Goal: Understand process/instructions

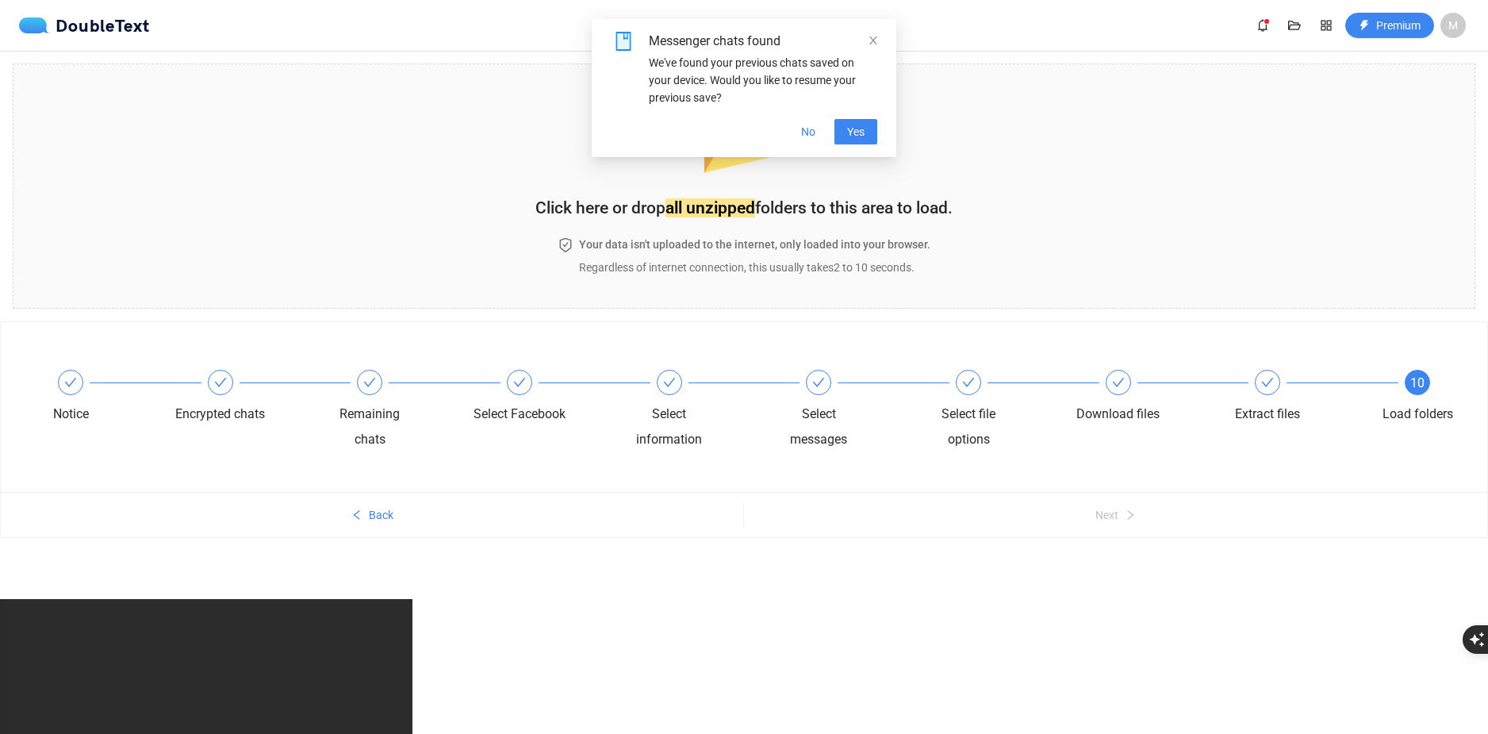
click at [866, 44] on div "Messenger chats found" at bounding box center [763, 41] width 228 height 19
click at [854, 130] on span "Yes" at bounding box center [855, 131] width 17 height 17
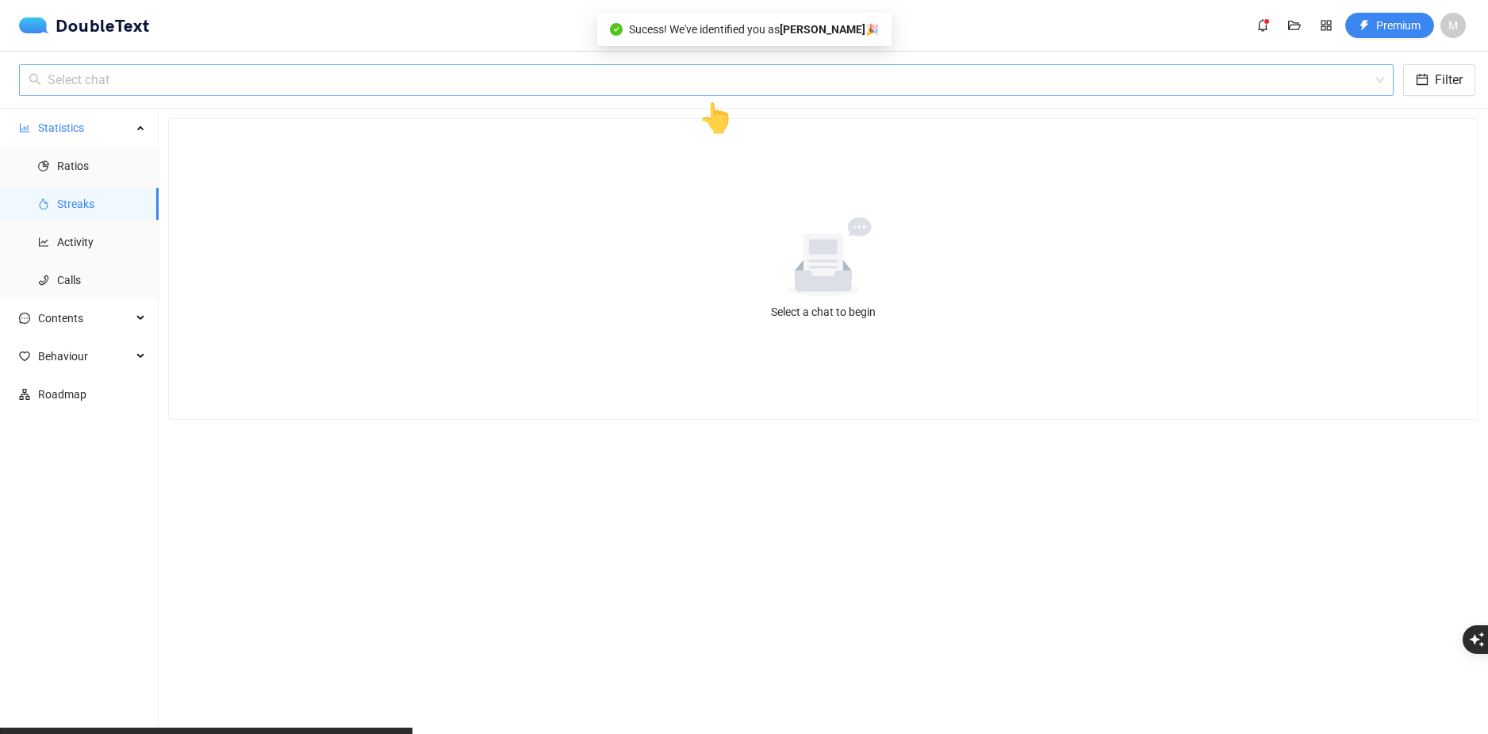
click at [240, 76] on input "search" at bounding box center [701, 80] width 1345 height 30
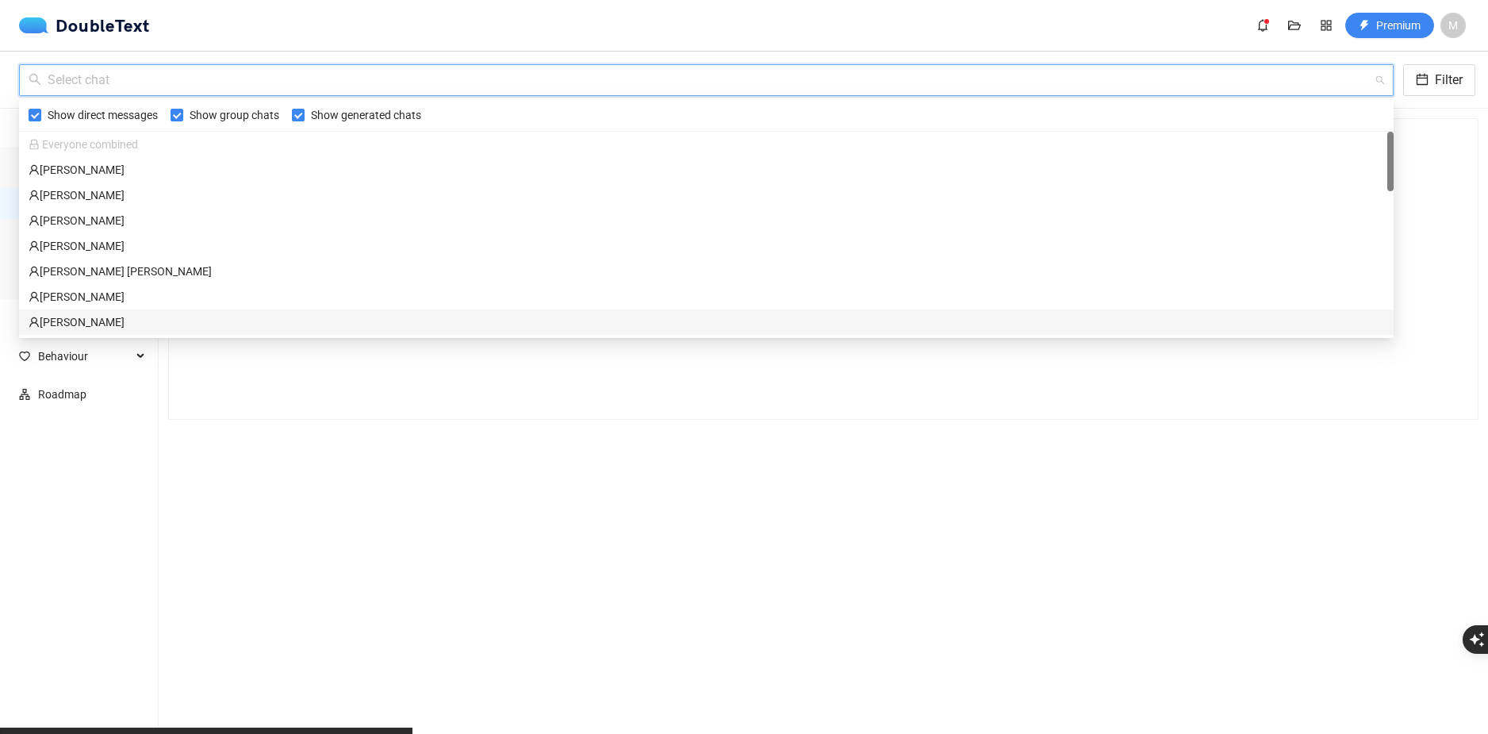
click at [295, 399] on div "Select a chat to begin" at bounding box center [823, 269] width 1309 height 300
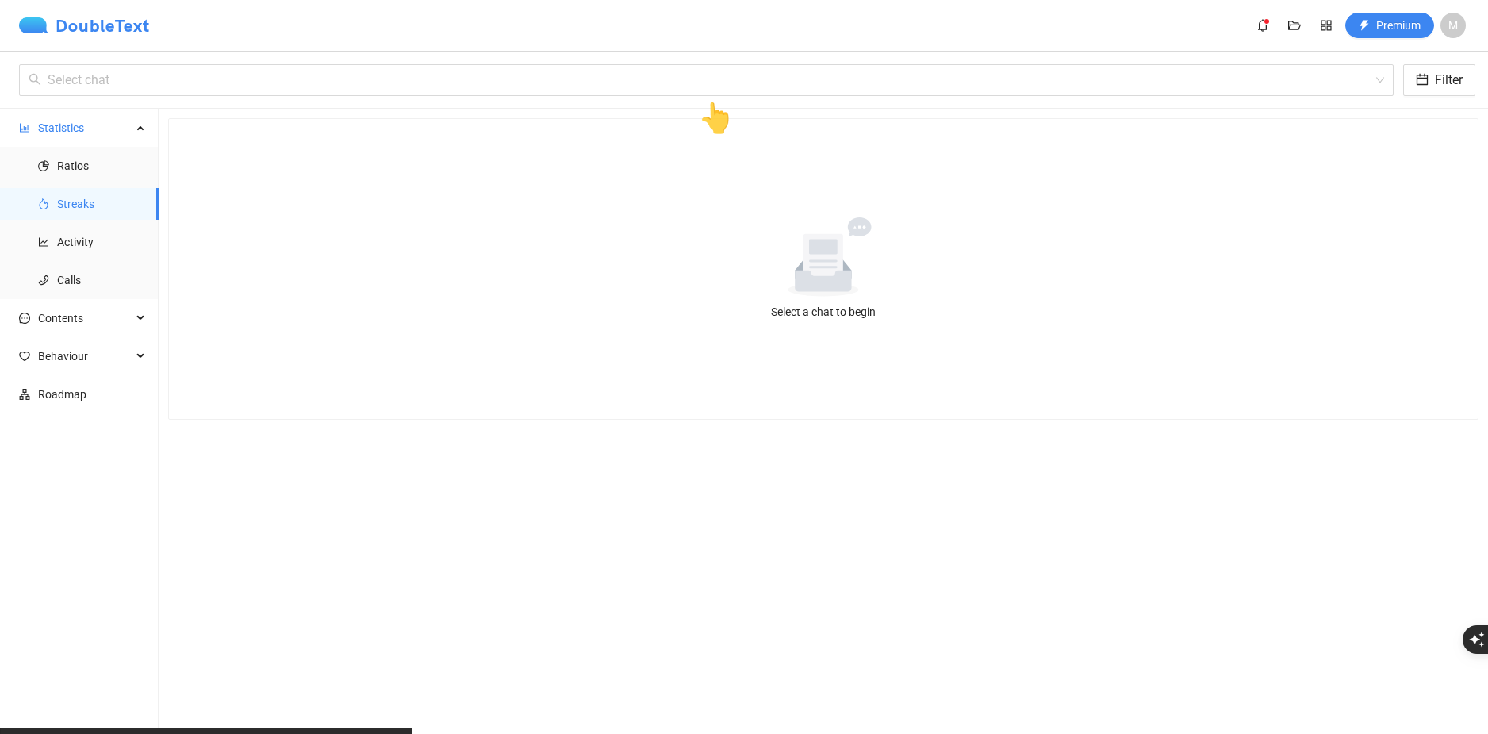
click at [72, 21] on div "DoubleText" at bounding box center [84, 25] width 131 height 16
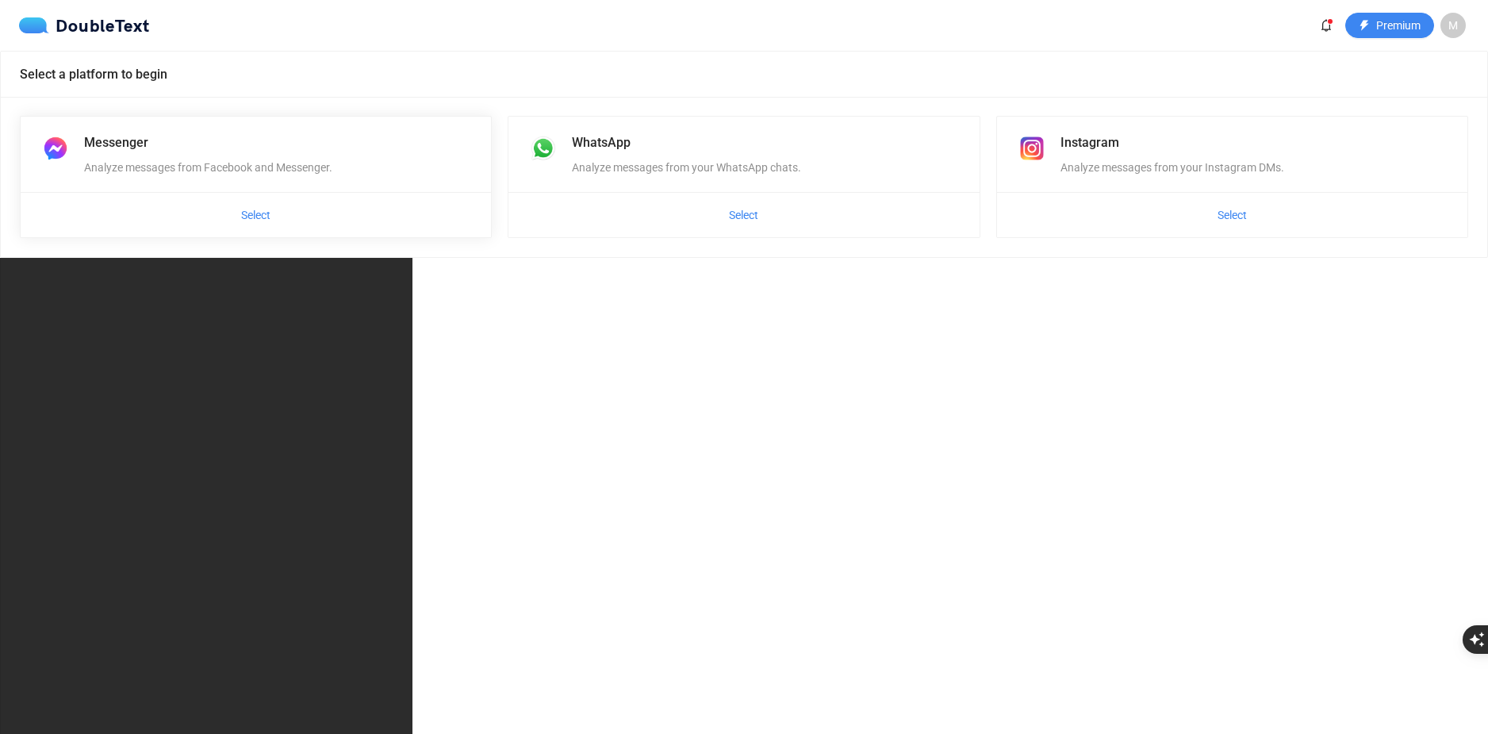
click at [240, 180] on div "Messenger Analyze messages from Facebook and Messenger." at bounding box center [256, 154] width 470 height 75
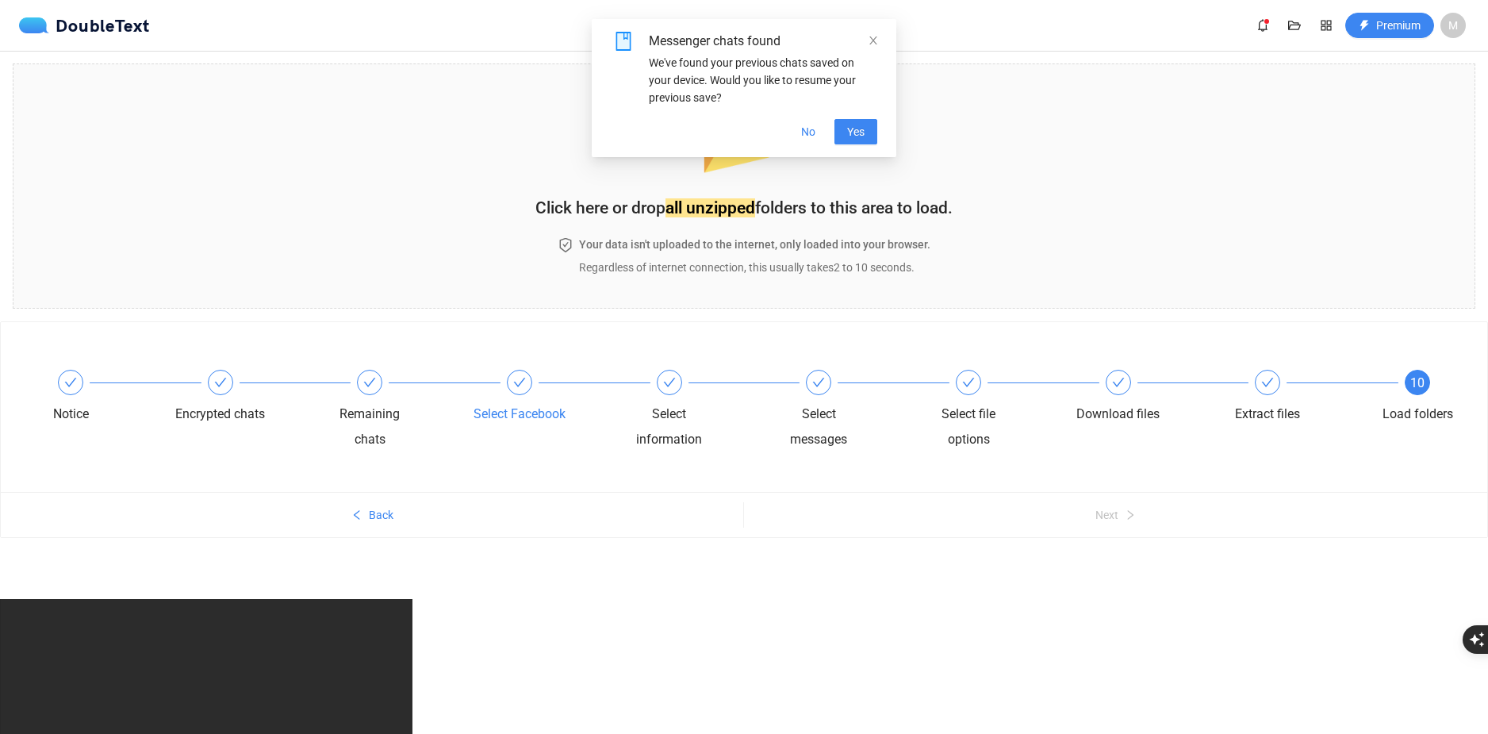
click at [535, 370] on div "Select Facebook" at bounding box center [549, 398] width 150 height 57
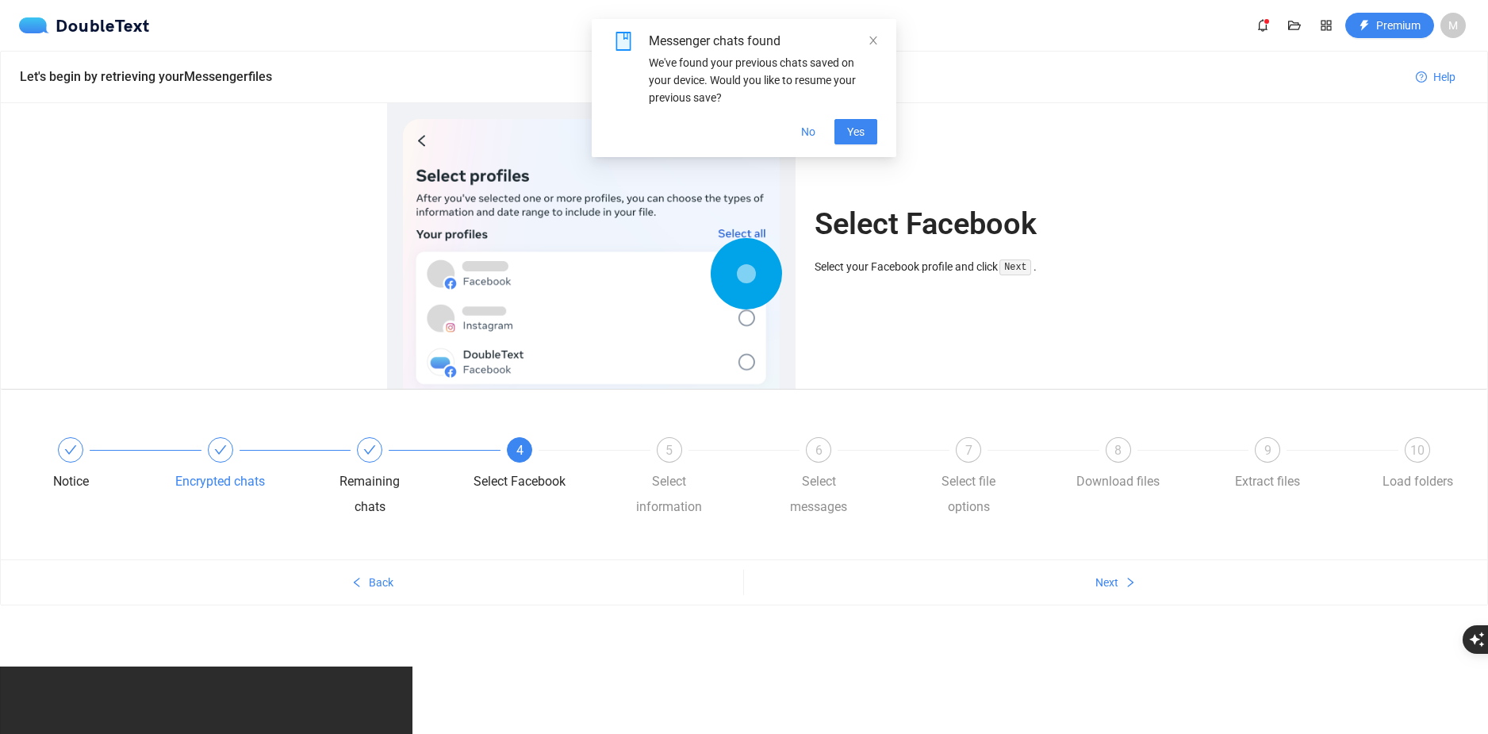
click at [309, 458] on div "Encrypted chats" at bounding box center [250, 465] width 150 height 57
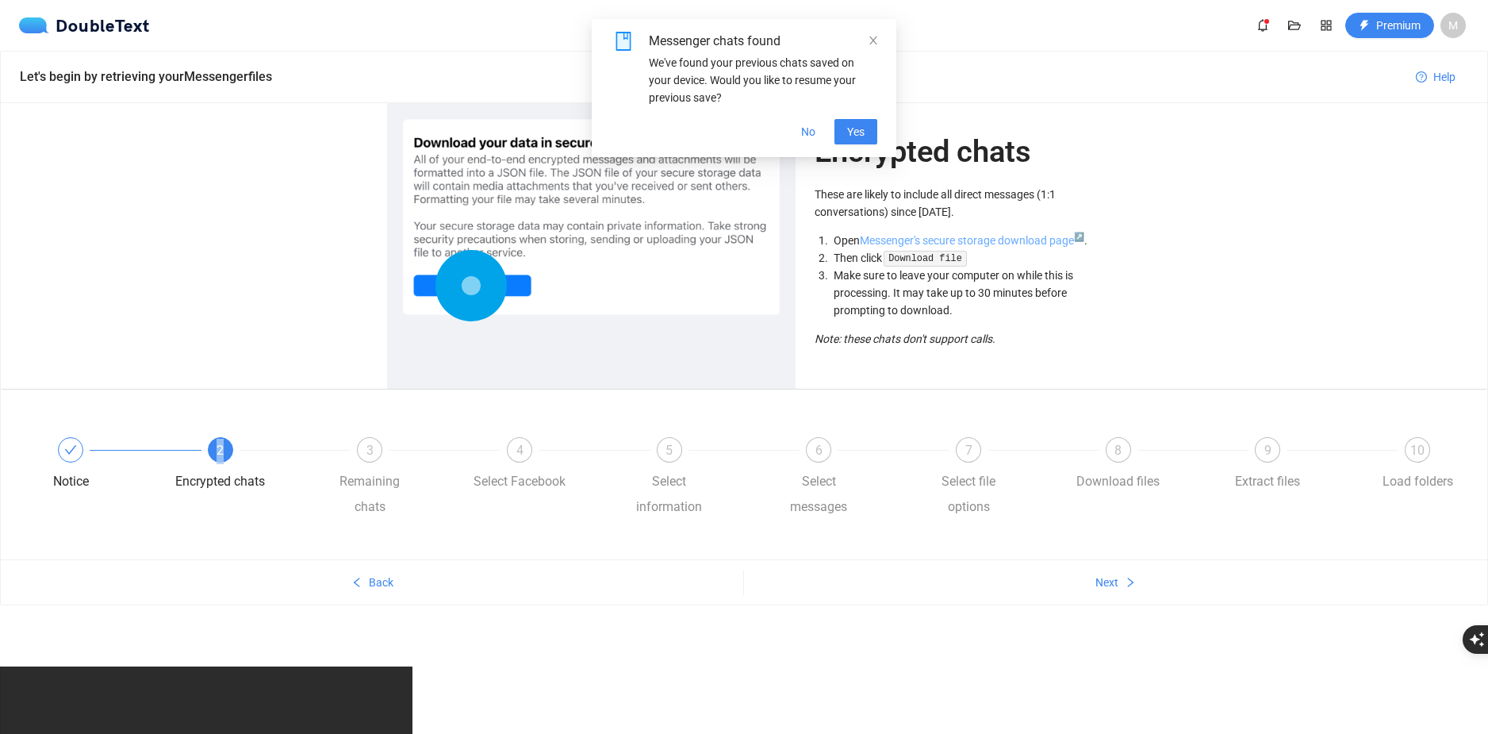
click at [993, 246] on link "Messenger's secure storage download page ↗" at bounding box center [972, 240] width 225 height 13
click at [481, 487] on div "Select Facebook" at bounding box center [520, 481] width 92 height 25
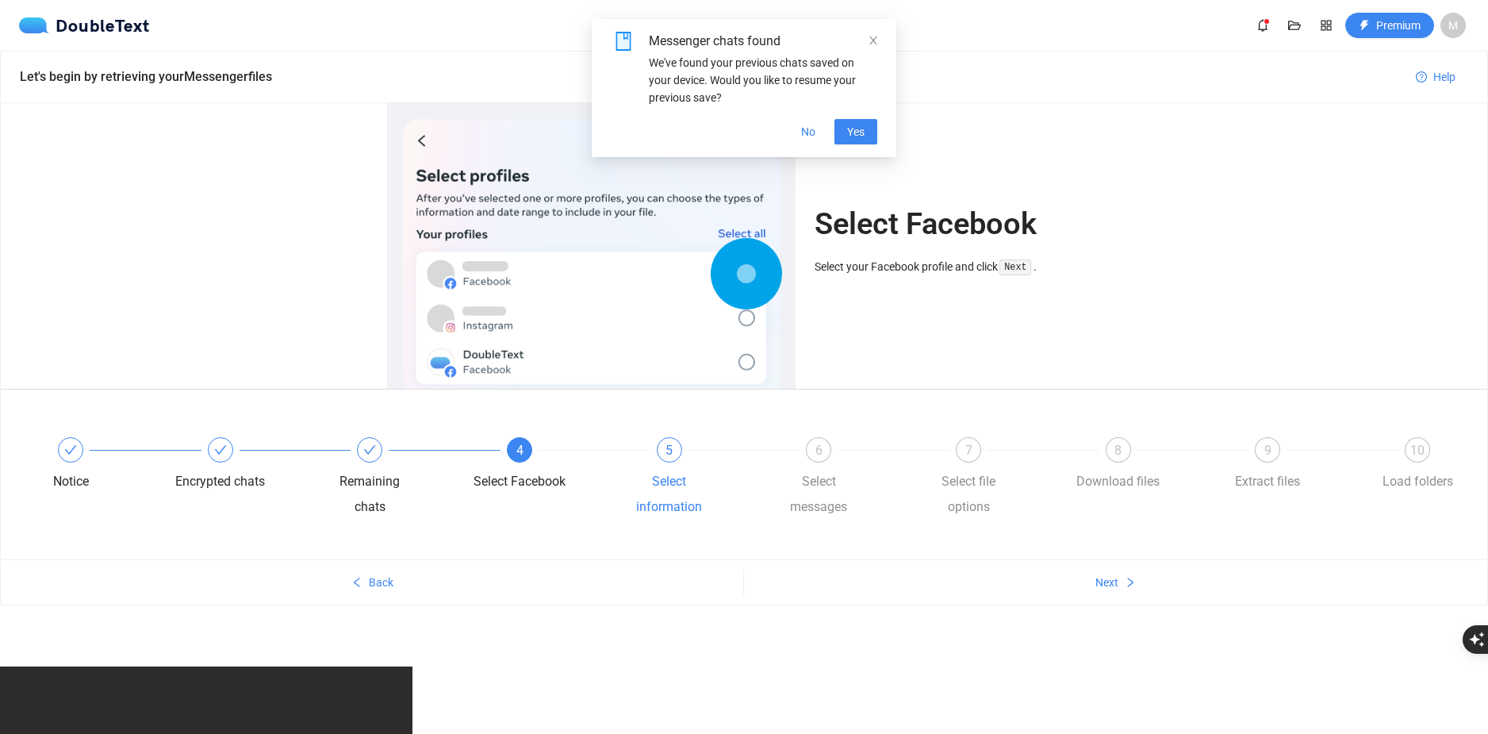
click at [662, 484] on div "Select information" at bounding box center [670, 494] width 92 height 51
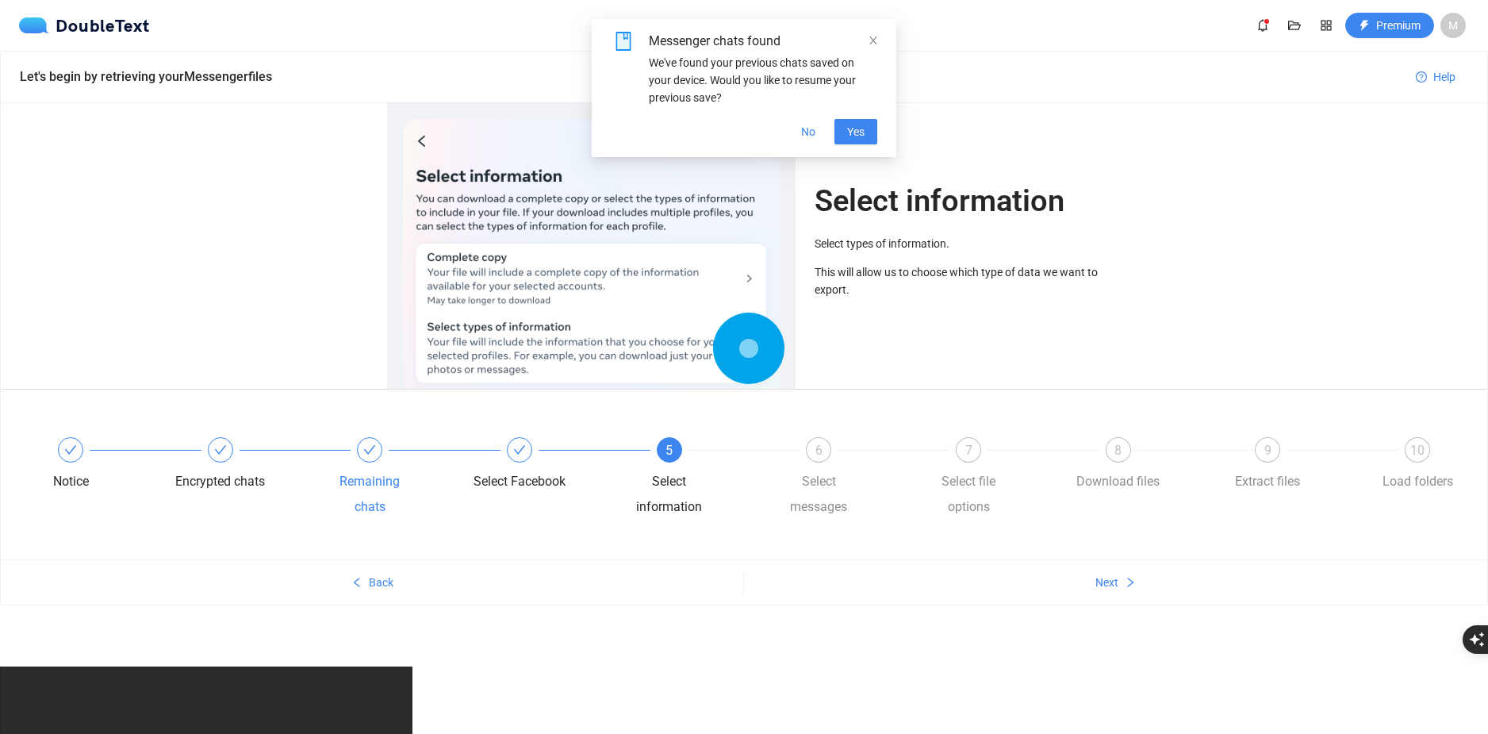
click at [449, 470] on div "Remaining chats" at bounding box center [399, 478] width 150 height 83
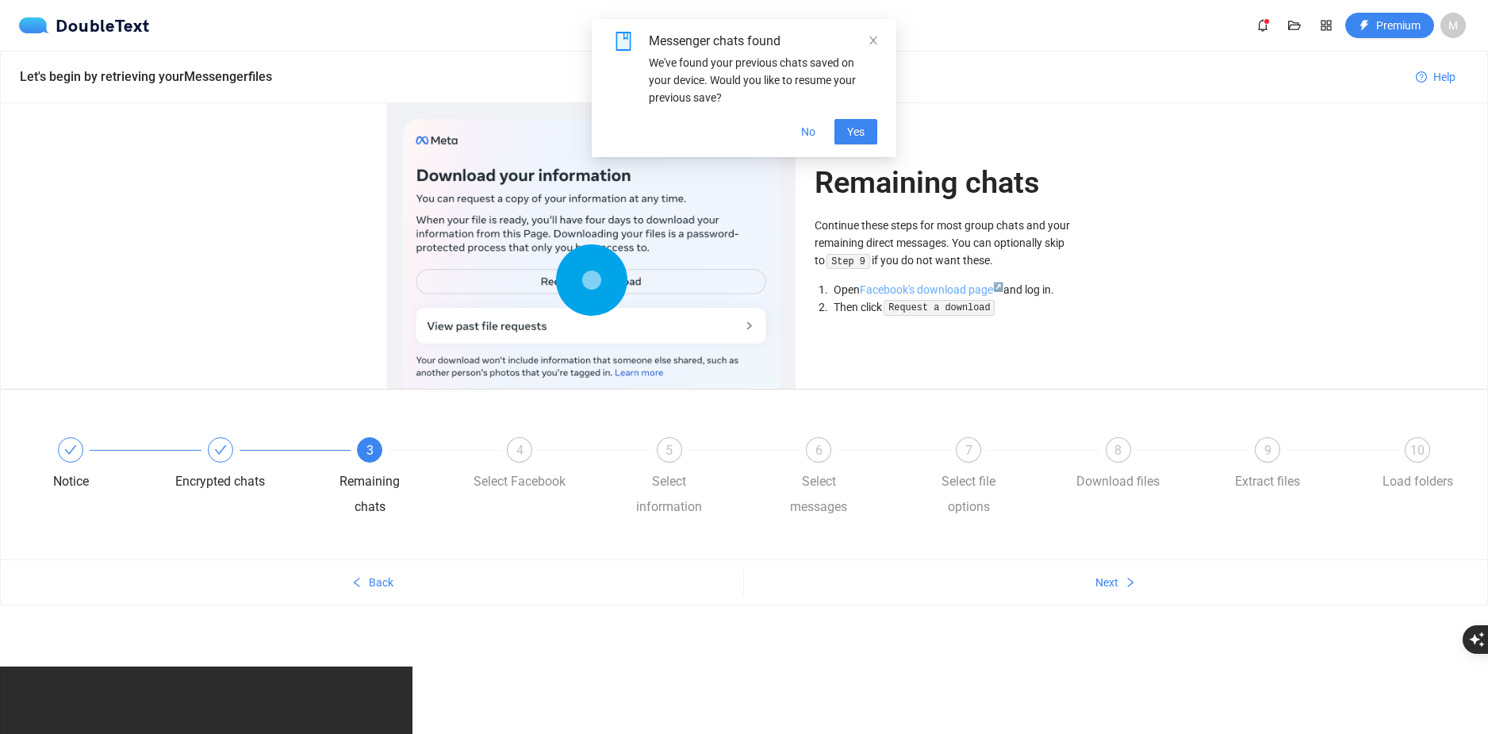
click at [936, 288] on link "Facebook's download page ↗" at bounding box center [932, 289] width 144 height 13
